Goal: Find specific page/section: Find specific page/section

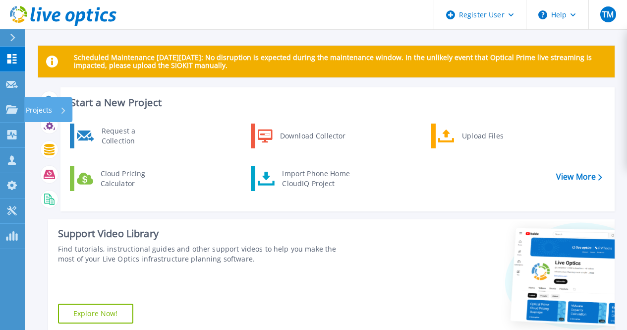
click at [13, 109] on icon at bounding box center [12, 109] width 12 height 8
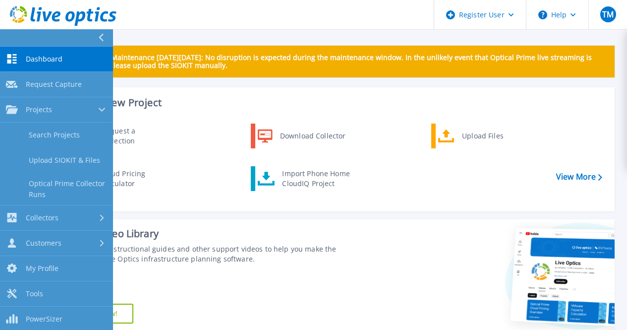
click at [53, 131] on link "Search Projects" at bounding box center [56, 134] width 113 height 25
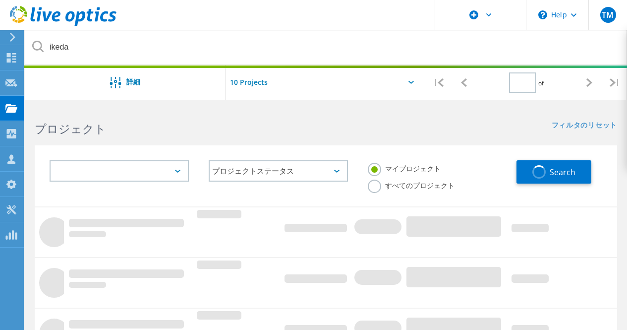
type input "1"
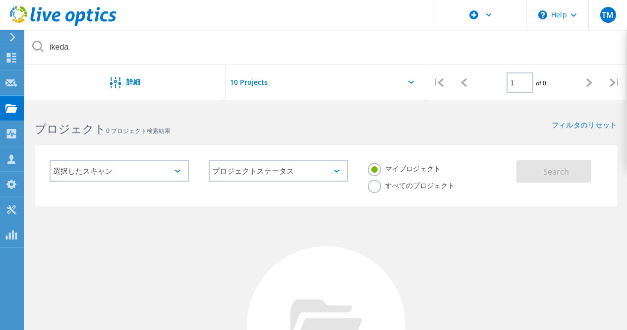
click at [403, 187] on label "すべてのプロジェクト" at bounding box center [411, 183] width 87 height 9
click at [0, 0] on input "すべてのプロジェクト" at bounding box center [0, 0] width 0 height 0
click at [564, 174] on span "Search" at bounding box center [556, 171] width 26 height 11
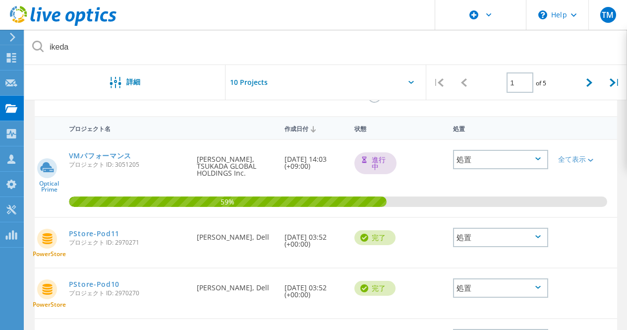
scroll to position [93, 0]
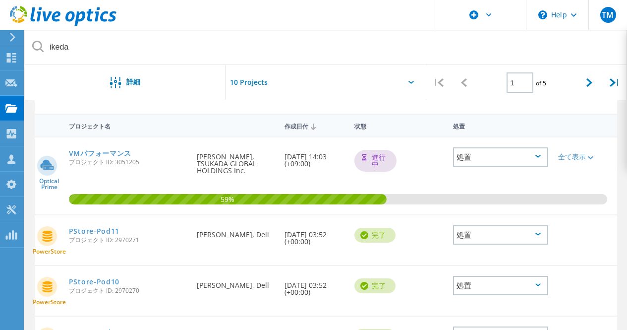
click at [106, 156] on link "VMパフォーマンス" at bounding box center [100, 153] width 62 height 7
